Goal: Task Accomplishment & Management: Use online tool/utility

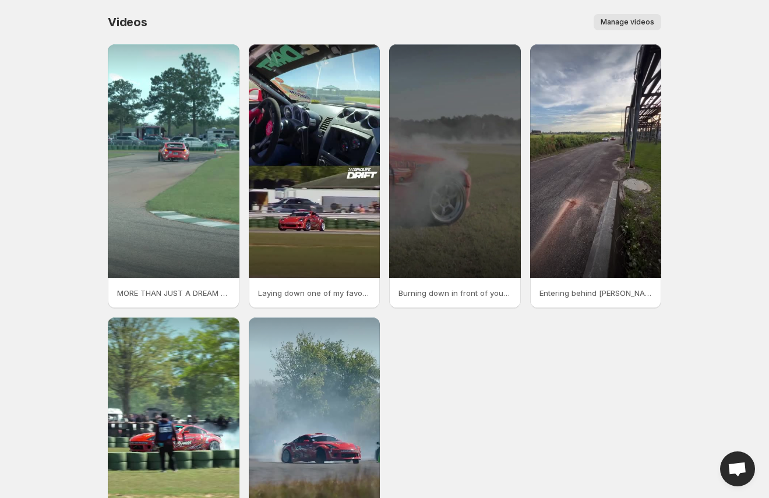
click at [619, 23] on span "Manage videos" at bounding box center [628, 21] width 54 height 9
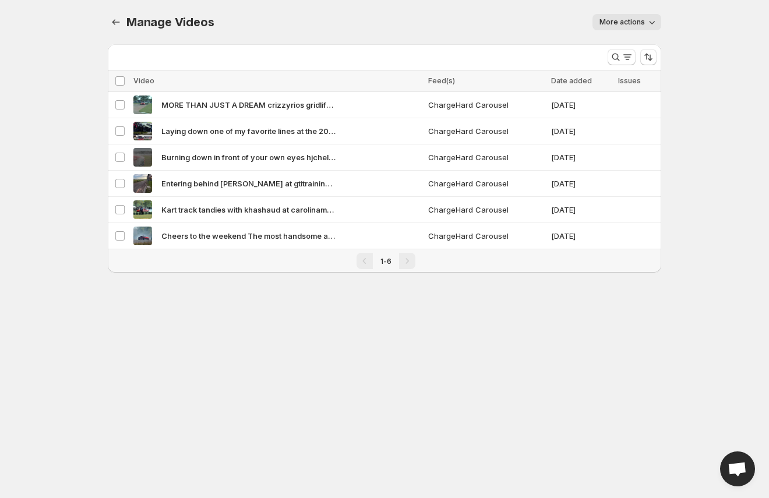
click at [652, 20] on icon "button" at bounding box center [652, 22] width 12 height 12
click at [640, 326] on body "Home Feeds Videos Subscription Settings Manage Videos. This page is ready Manag…" at bounding box center [384, 249] width 769 height 498
click at [528, 354] on body "Home Feeds Videos Subscription Settings Manage Videos. This page is ready Manag…" at bounding box center [384, 249] width 769 height 498
click at [399, 258] on div "Pagination" at bounding box center [407, 261] width 16 height 16
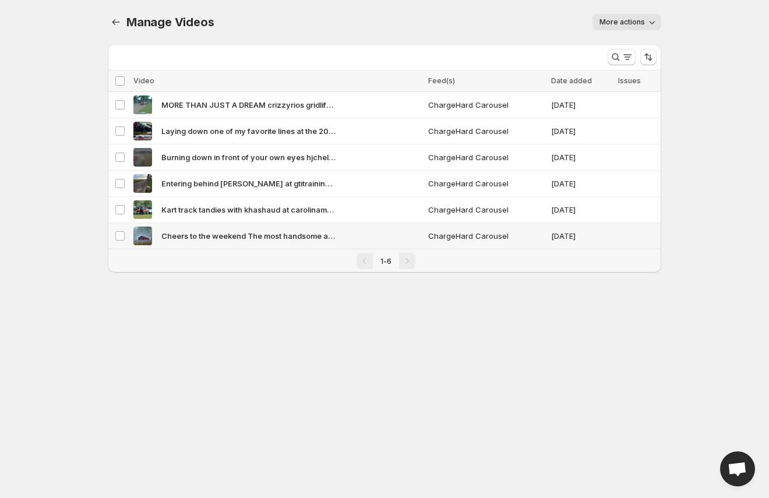
click at [266, 238] on span "Cheers to the weekend The most handsome apexdev_" at bounding box center [248, 236] width 175 height 12
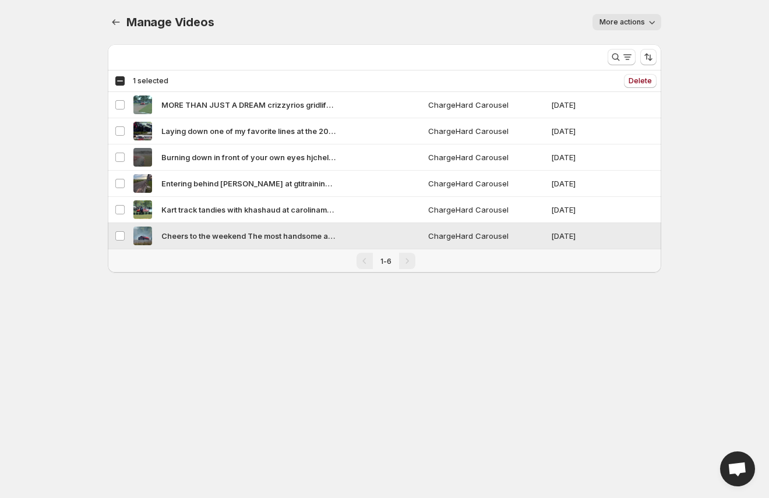
click at [266, 238] on span "Cheers to the weekend The most handsome apexdev_" at bounding box center [248, 236] width 175 height 12
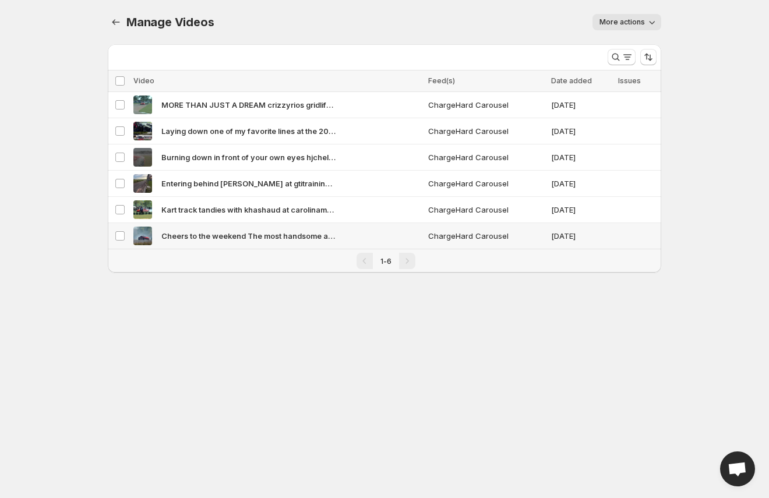
click at [266, 238] on span "Cheers to the weekend The most handsome apexdev_" at bounding box center [248, 236] width 175 height 12
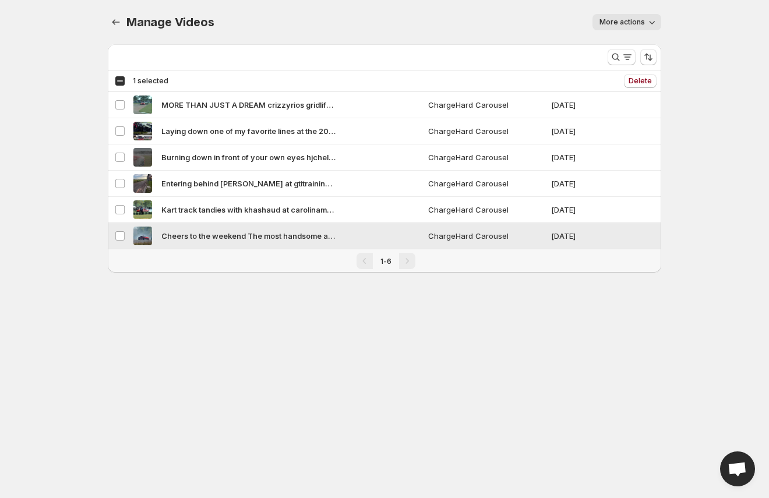
click at [217, 239] on span "Cheers to the weekend The most handsome apexdev_" at bounding box center [248, 236] width 175 height 12
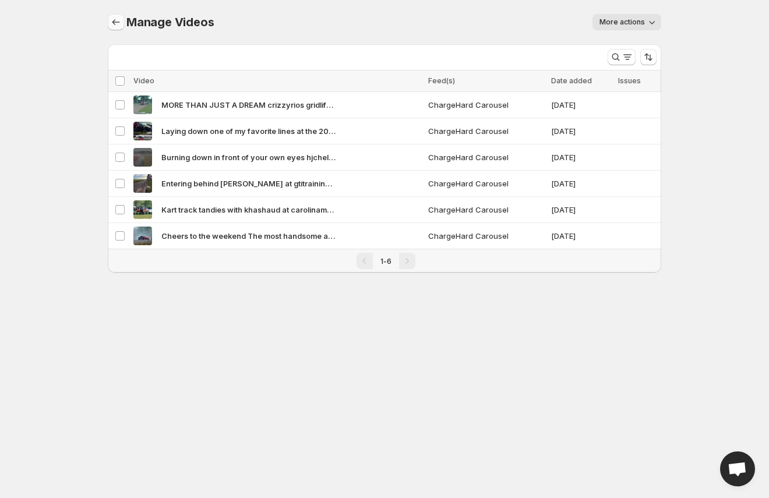
click at [119, 24] on icon "Manage Videos" at bounding box center [116, 22] width 12 height 12
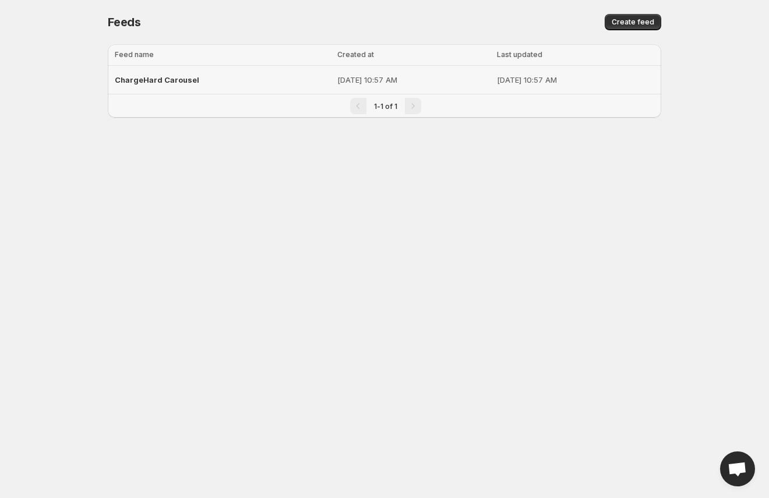
click at [266, 81] on div "ChargeHard Carousel" at bounding box center [223, 79] width 216 height 21
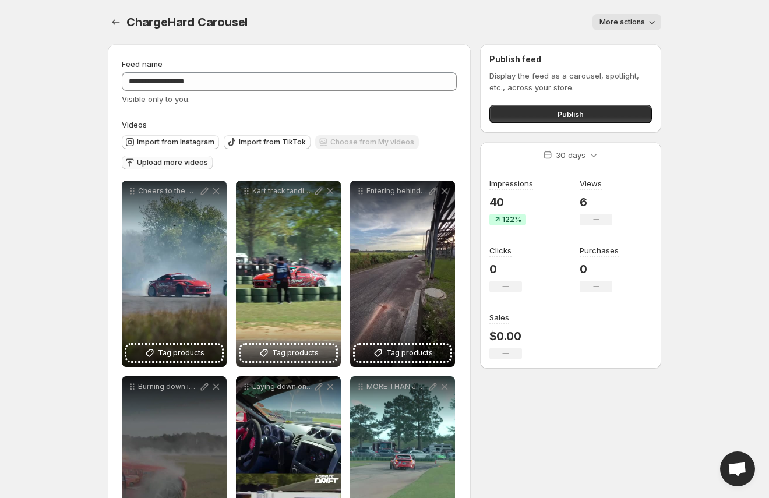
click at [154, 163] on span "Upload more videos" at bounding box center [172, 162] width 71 height 9
click at [173, 142] on span "Import from Instagram" at bounding box center [175, 142] width 77 height 9
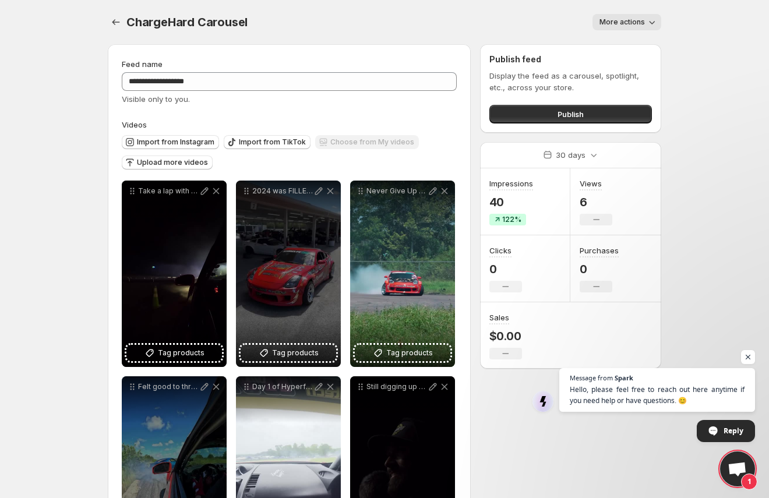
click at [580, 117] on span "Publish" at bounding box center [571, 114] width 26 height 12
click at [575, 114] on span "Publish" at bounding box center [571, 114] width 26 height 12
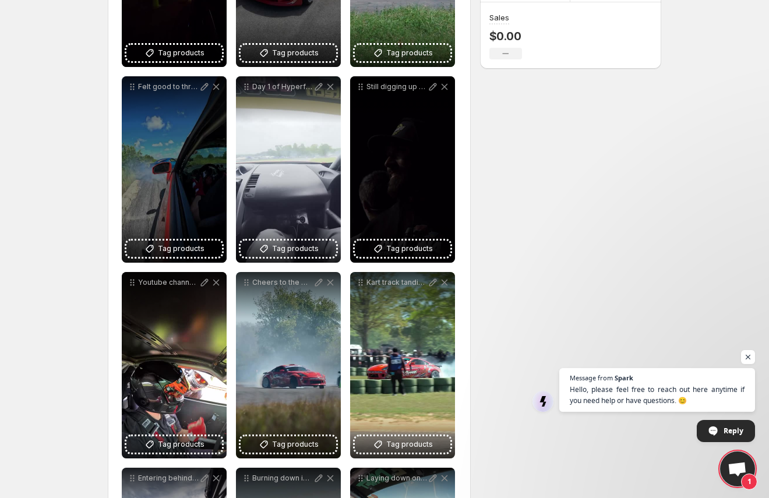
scroll to position [295, 0]
